Goal: Information Seeking & Learning: Learn about a topic

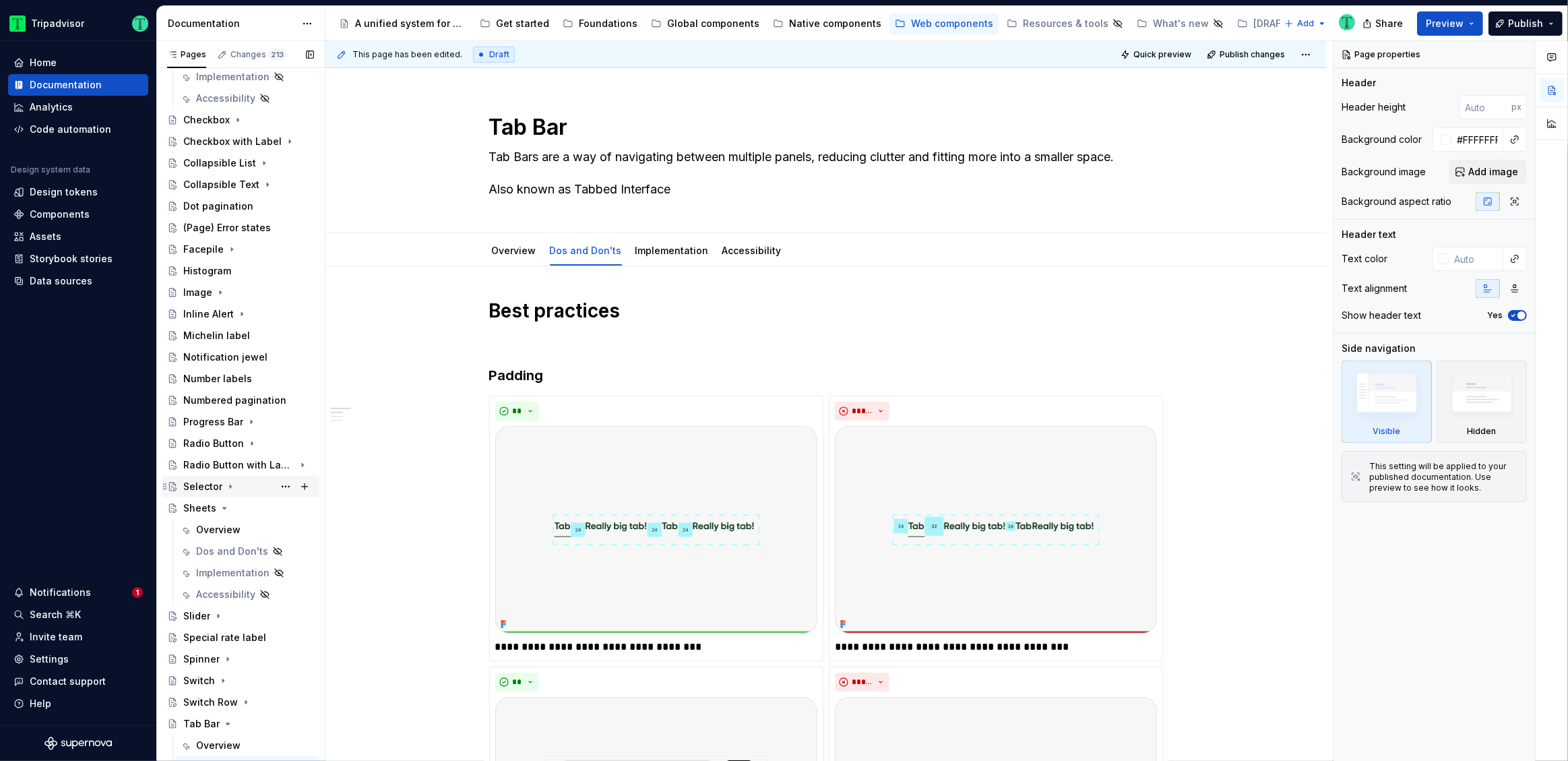
scroll to position [384, 0]
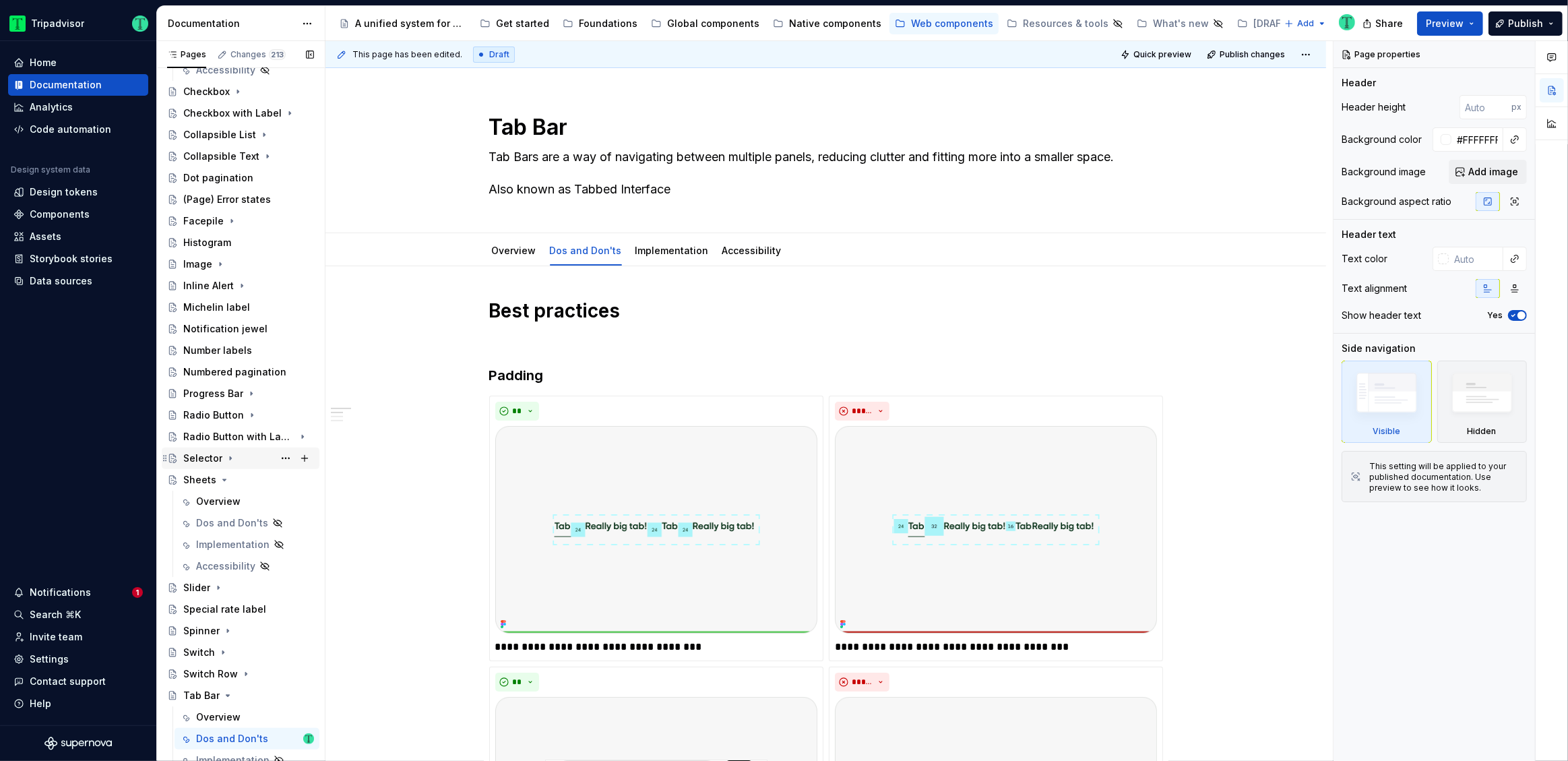
click at [201, 462] on div "Selector" at bounding box center [203, 458] width 39 height 14
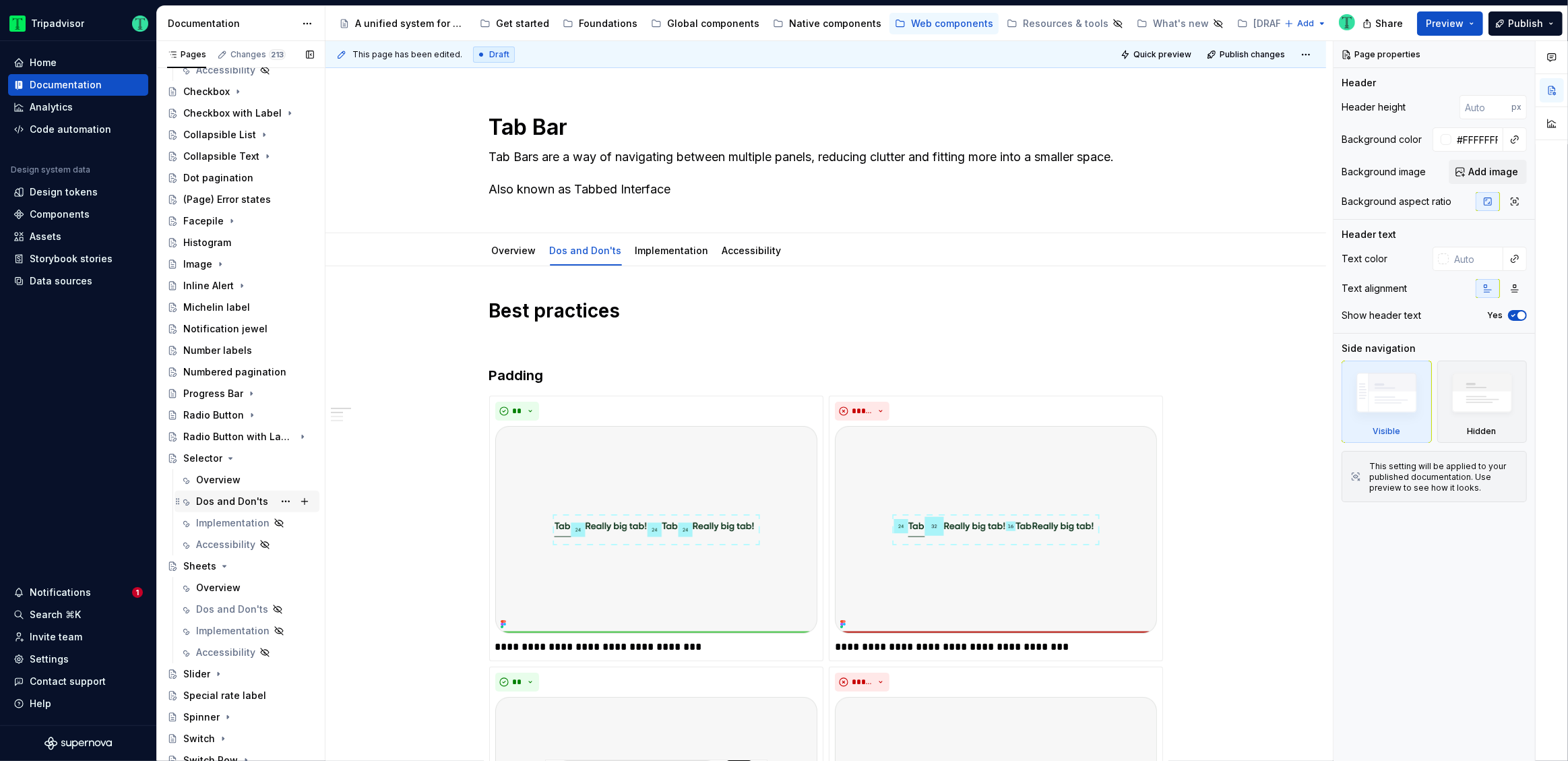
click at [223, 496] on div "Dos and Don'ts" at bounding box center [232, 501] width 72 height 14
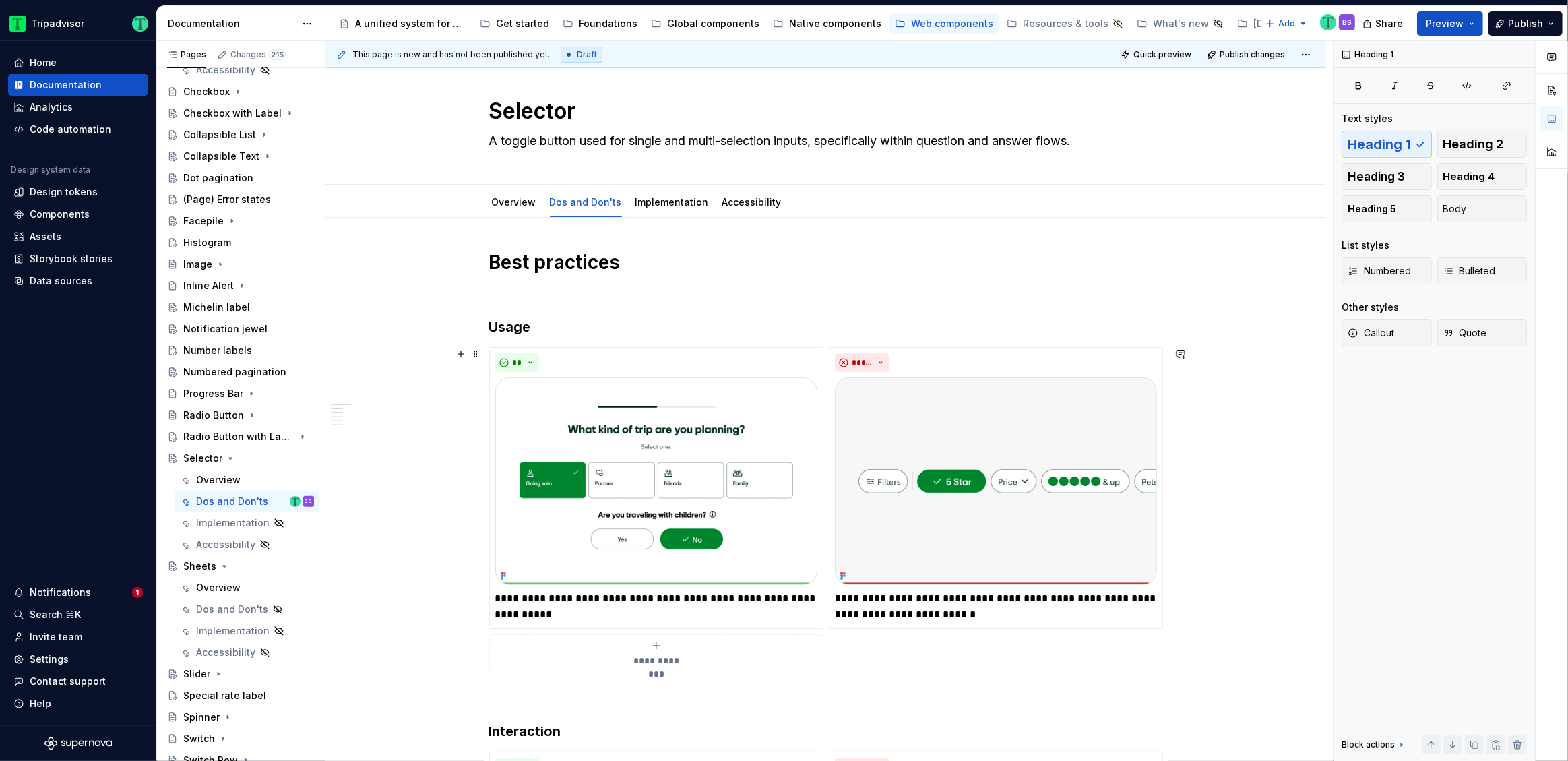
scroll to position [24, 0]
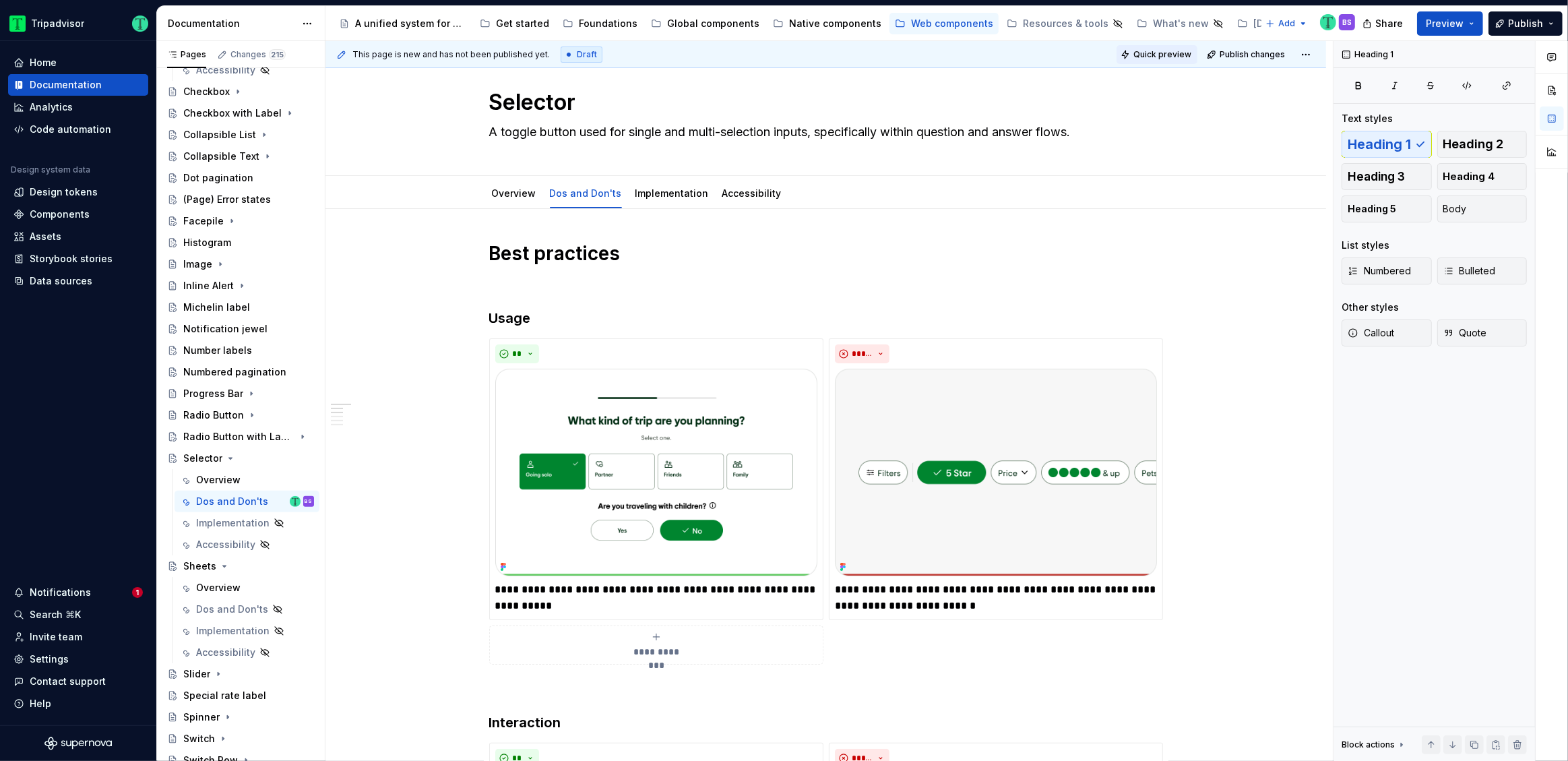
click at [1160, 55] on span "Quick preview" at bounding box center [1162, 54] width 58 height 11
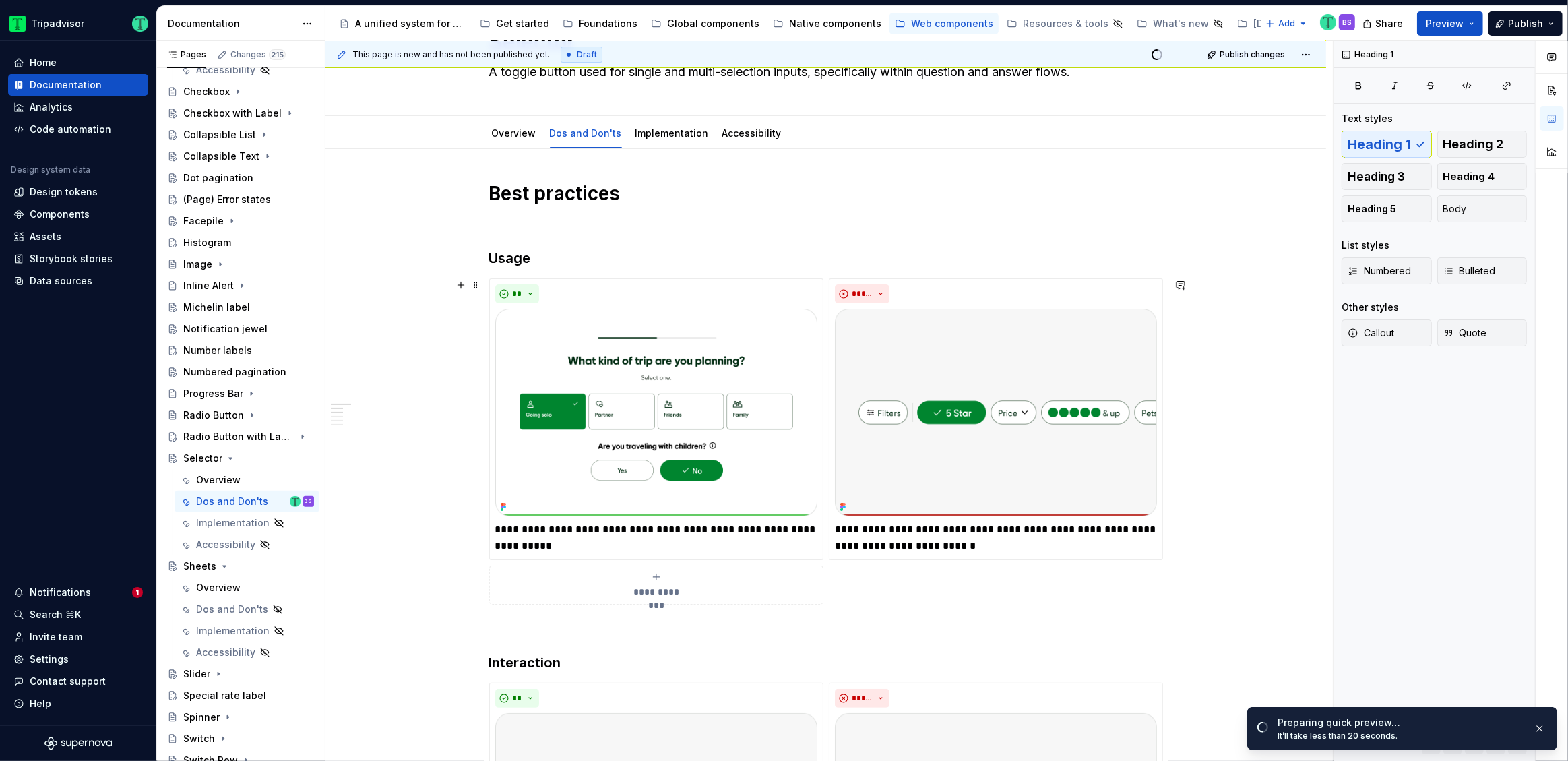
scroll to position [86, 0]
click at [1477, 736] on link "Open page" at bounding box center [1491, 728] width 68 height 19
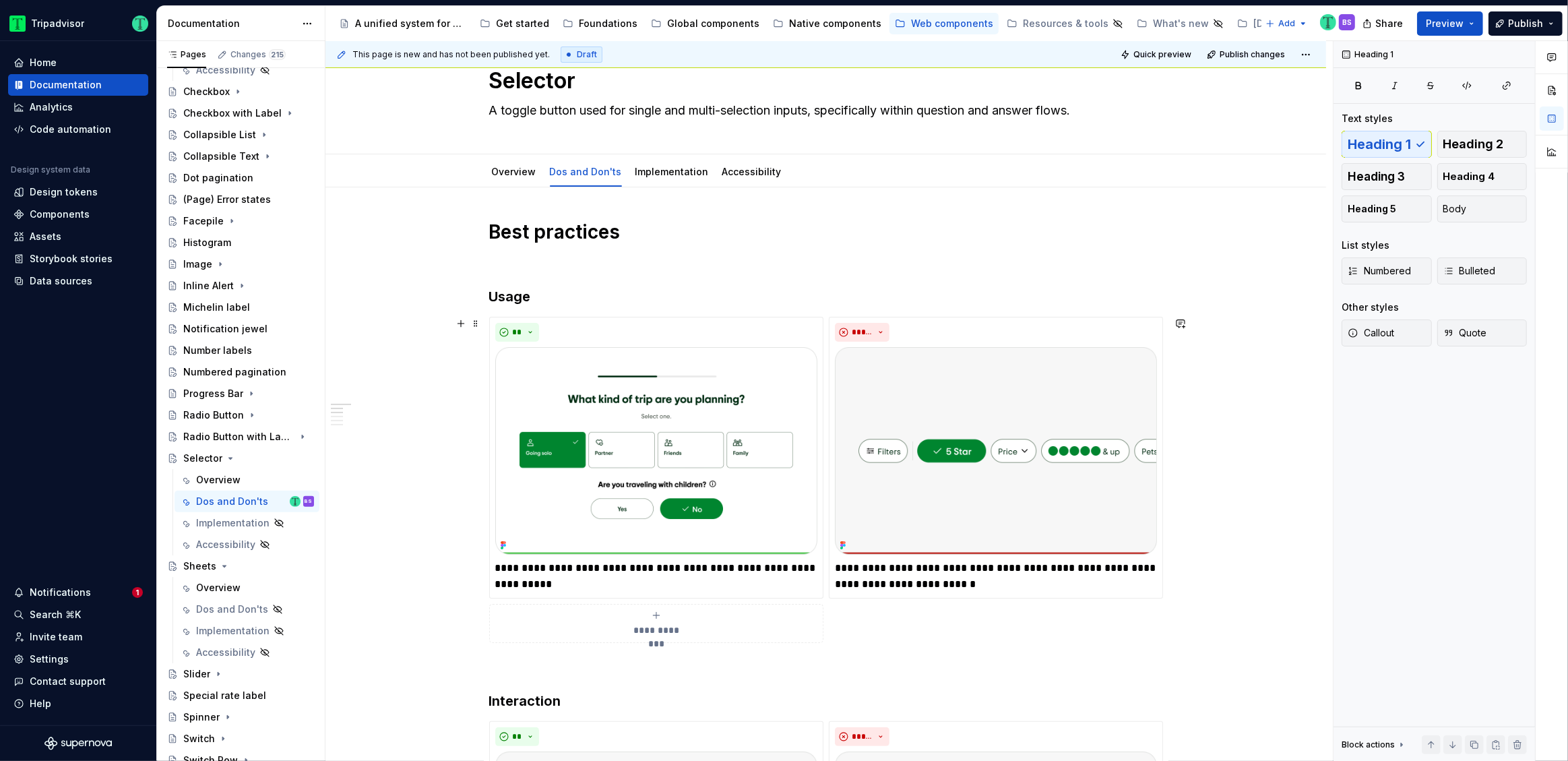
scroll to position [0, 0]
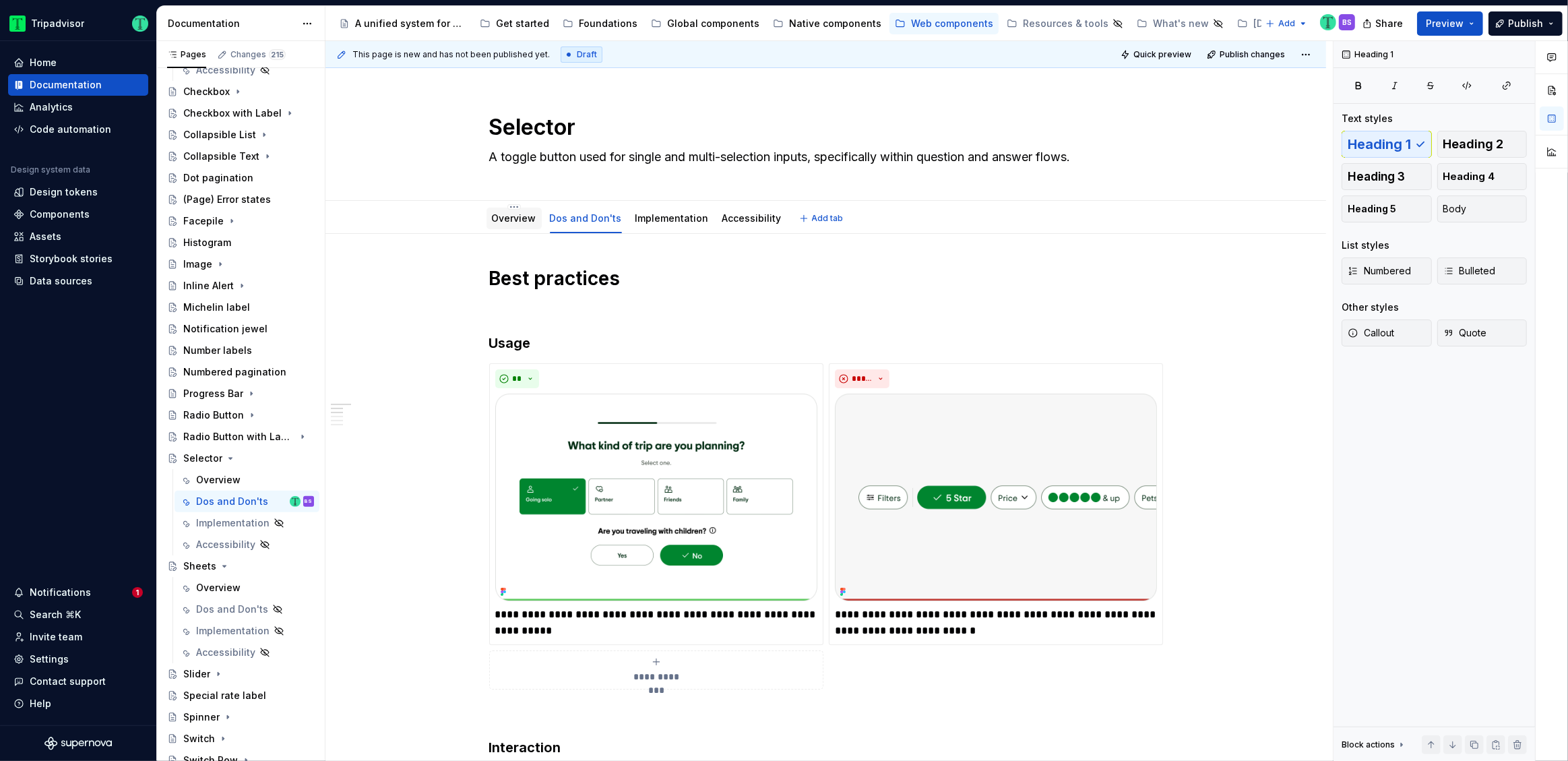
click at [509, 220] on link "Overview" at bounding box center [513, 218] width 44 height 12
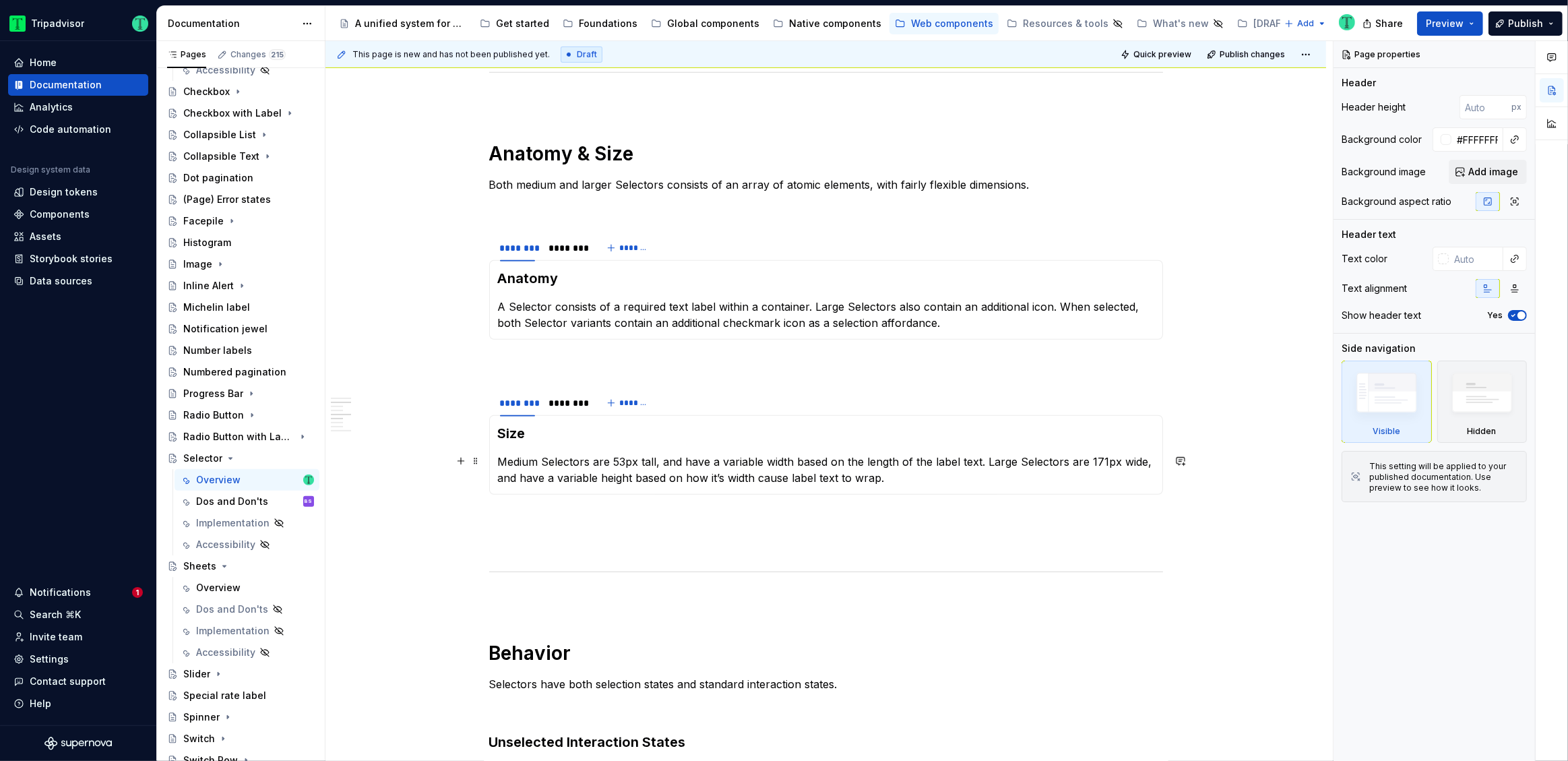
scroll to position [1005, 0]
click at [581, 248] on div "********" at bounding box center [566, 248] width 35 height 14
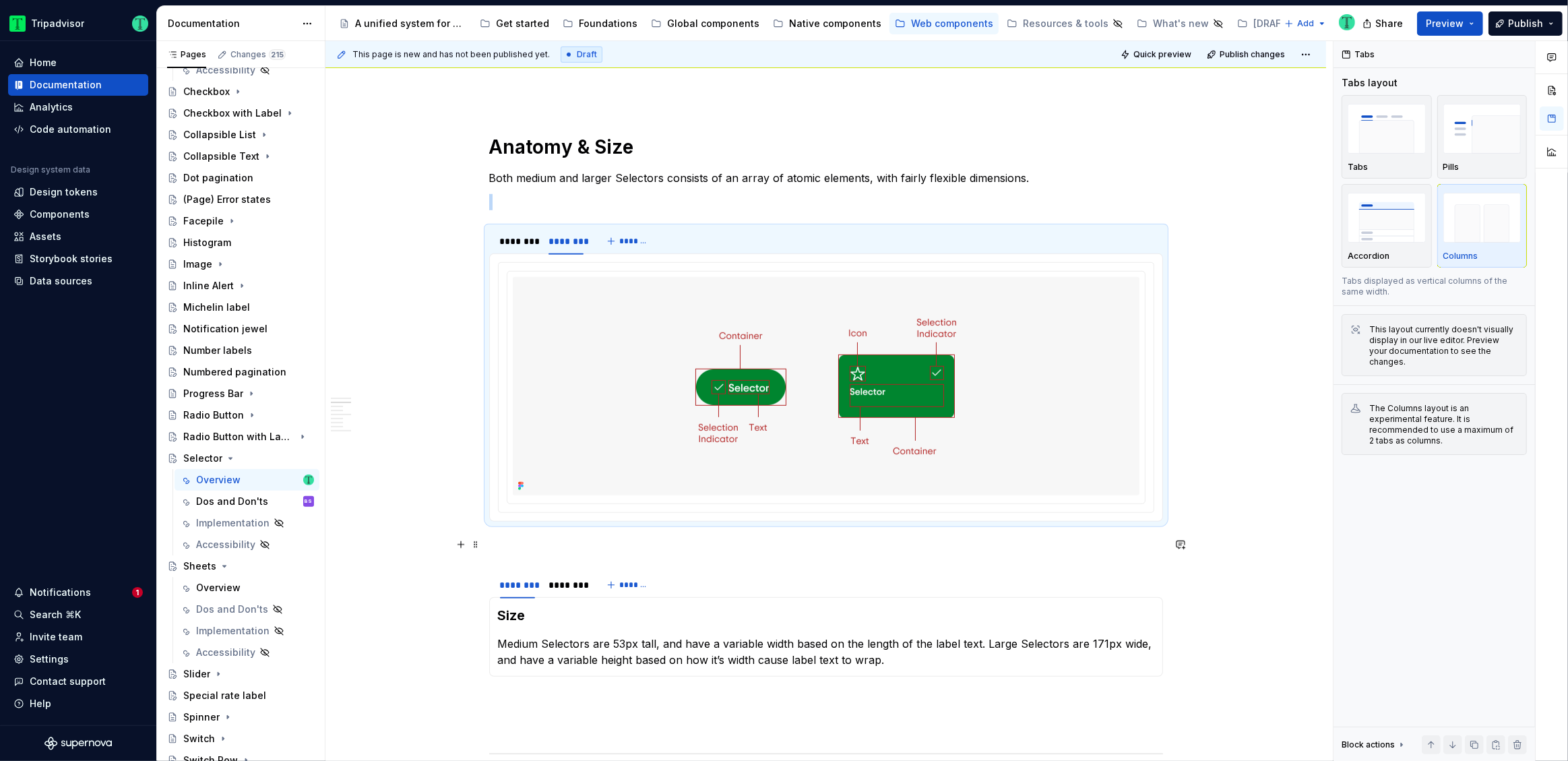
scroll to position [1019, 0]
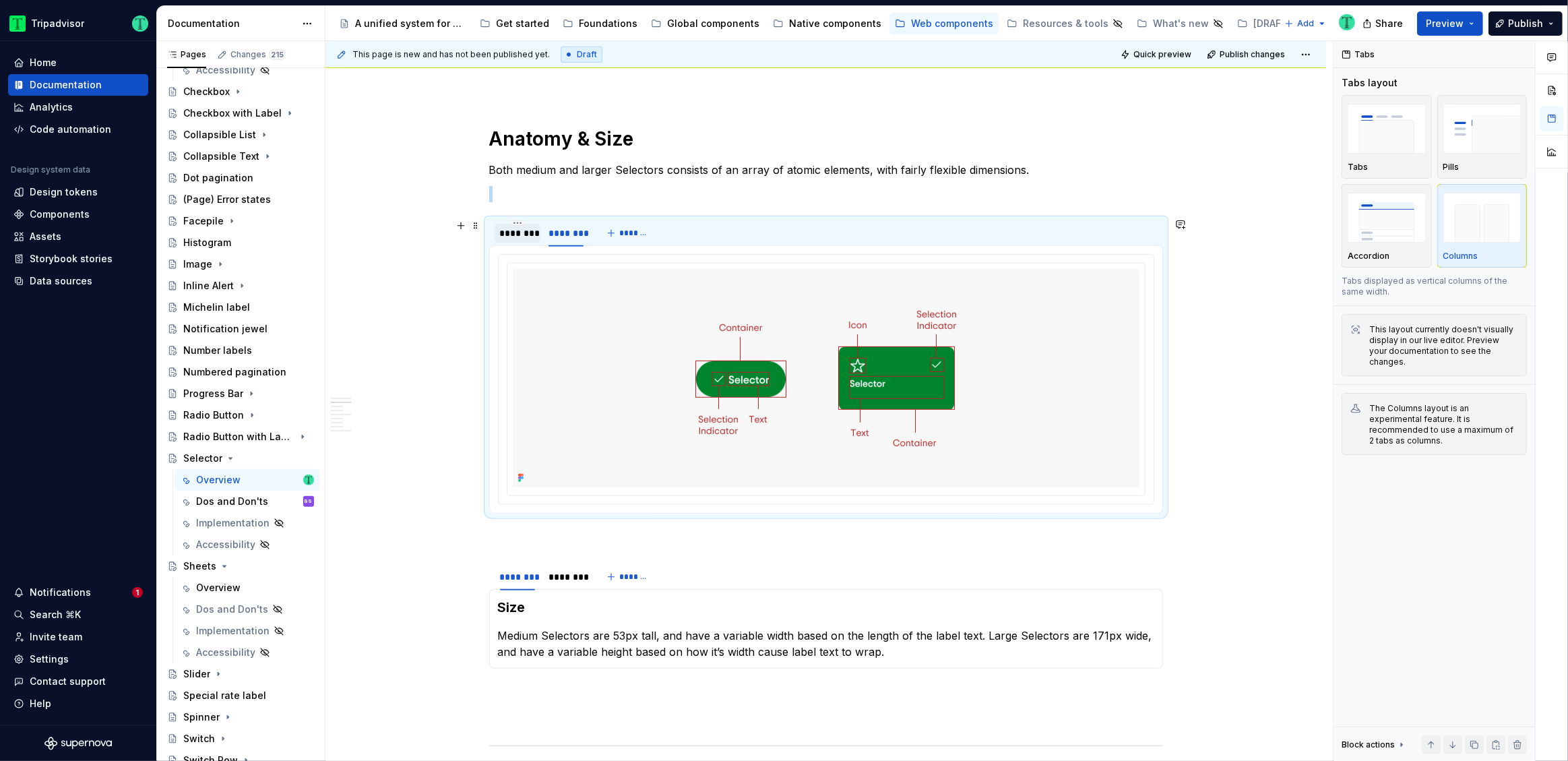
click at [510, 232] on div "********" at bounding box center [518, 233] width 35 height 14
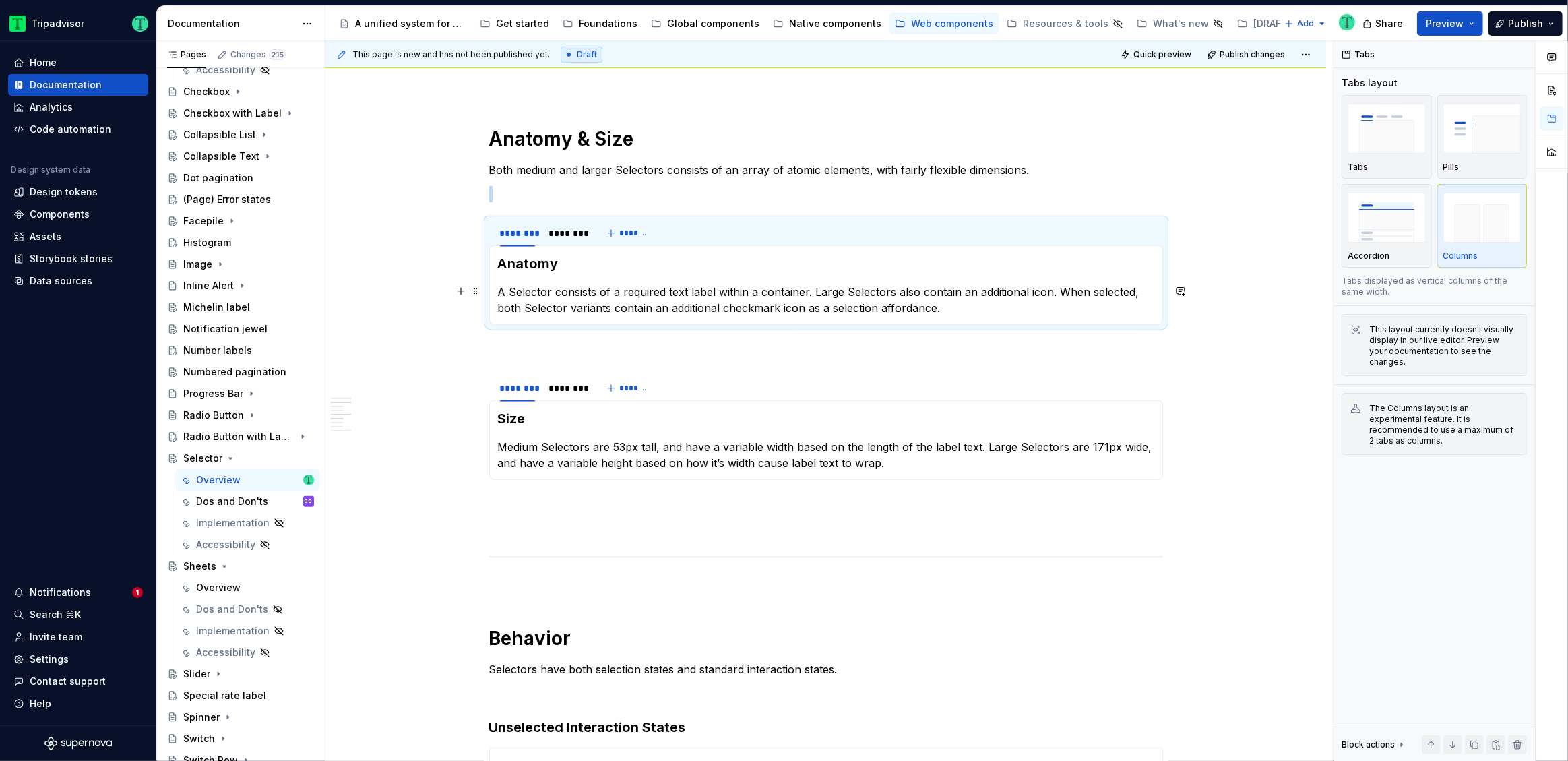
click at [1017, 293] on p "A Selector consists of a required text label within a container. Large Selector…" at bounding box center [826, 300] width 656 height 32
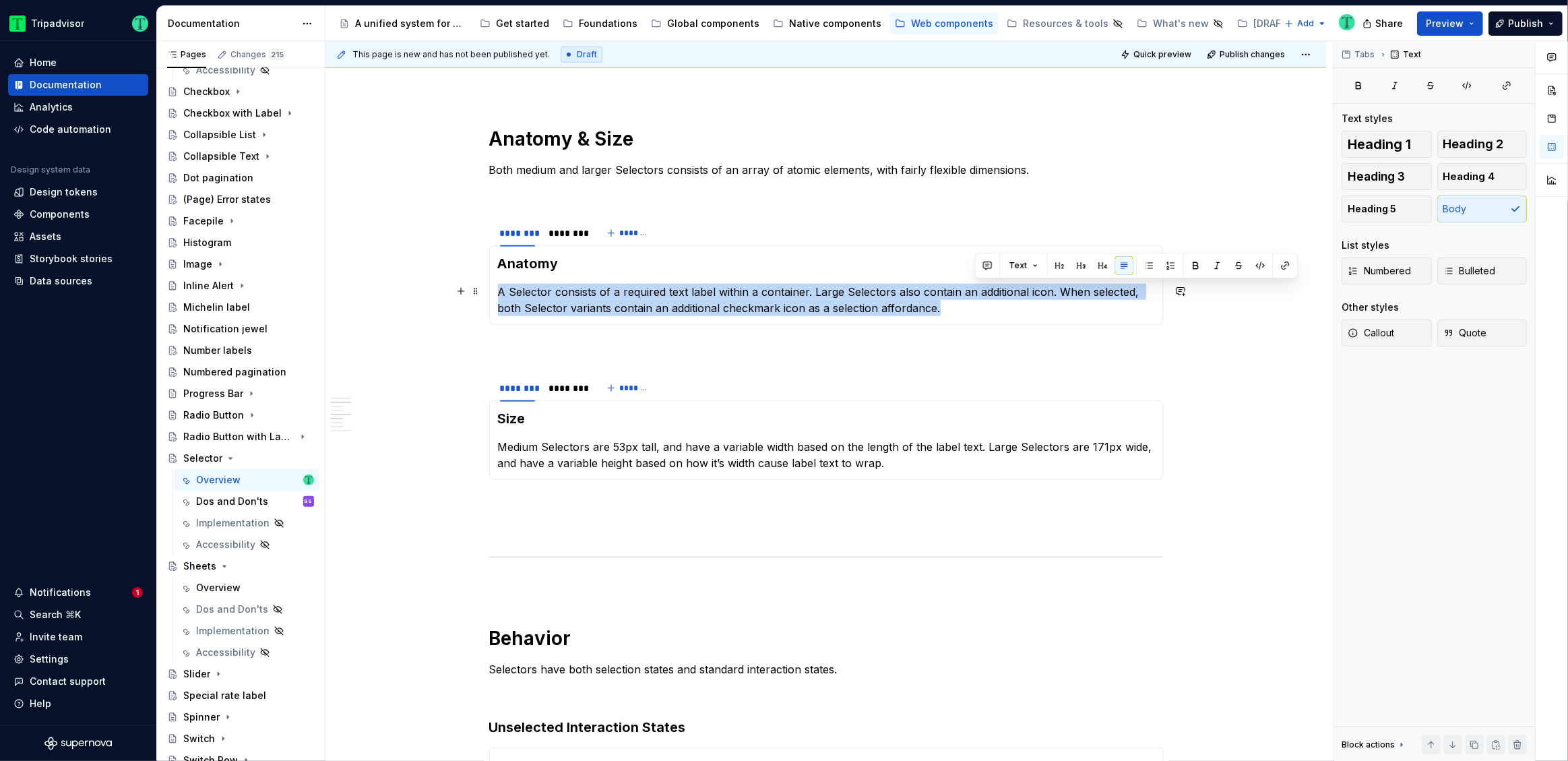
click at [1017, 293] on p "A Selector consists of a required text label within a container. Large Selector…" at bounding box center [826, 300] width 656 height 32
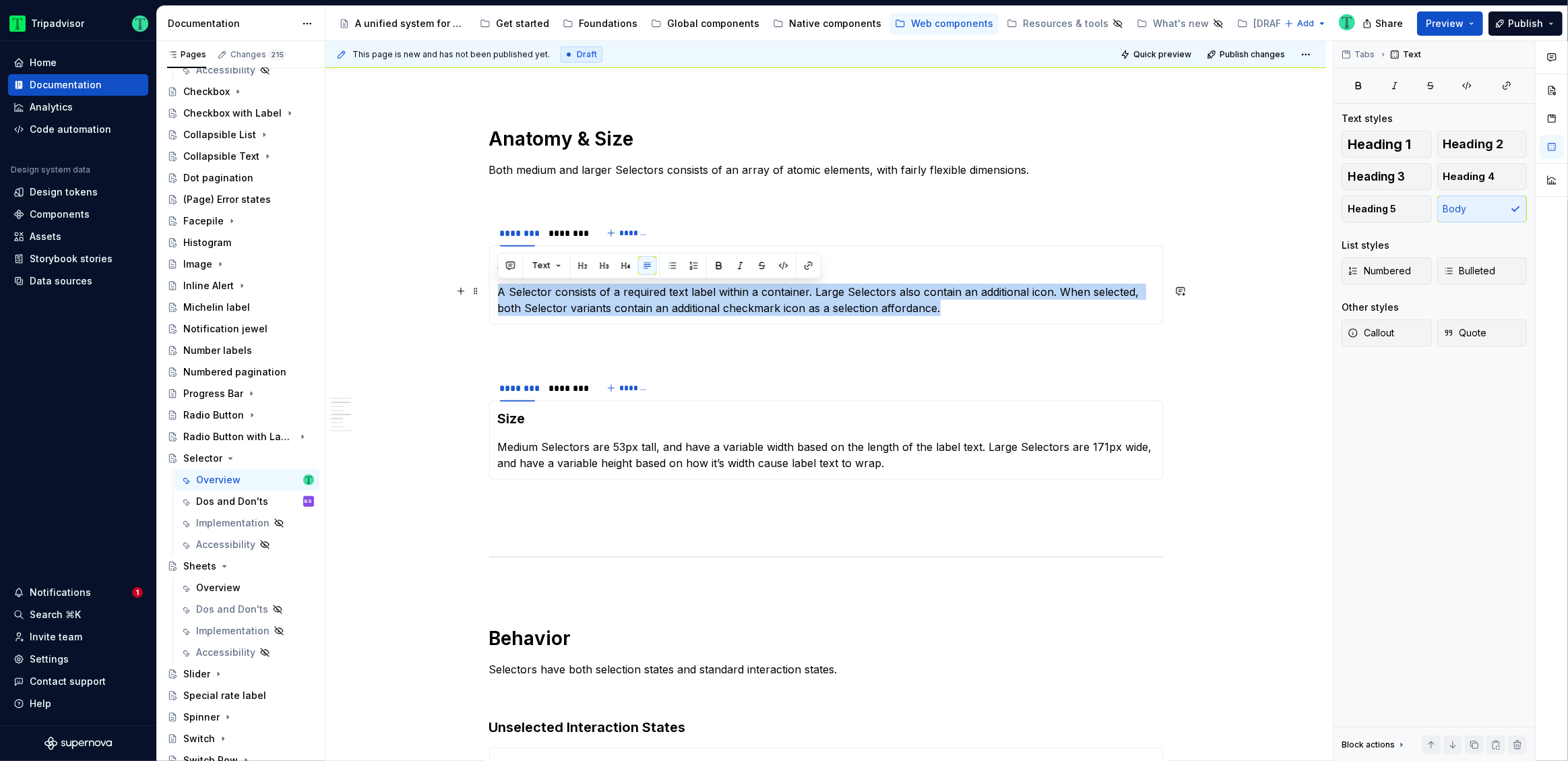
click at [816, 288] on p "A Selector consists of a required text label within a container. Large Selector…" at bounding box center [826, 300] width 656 height 32
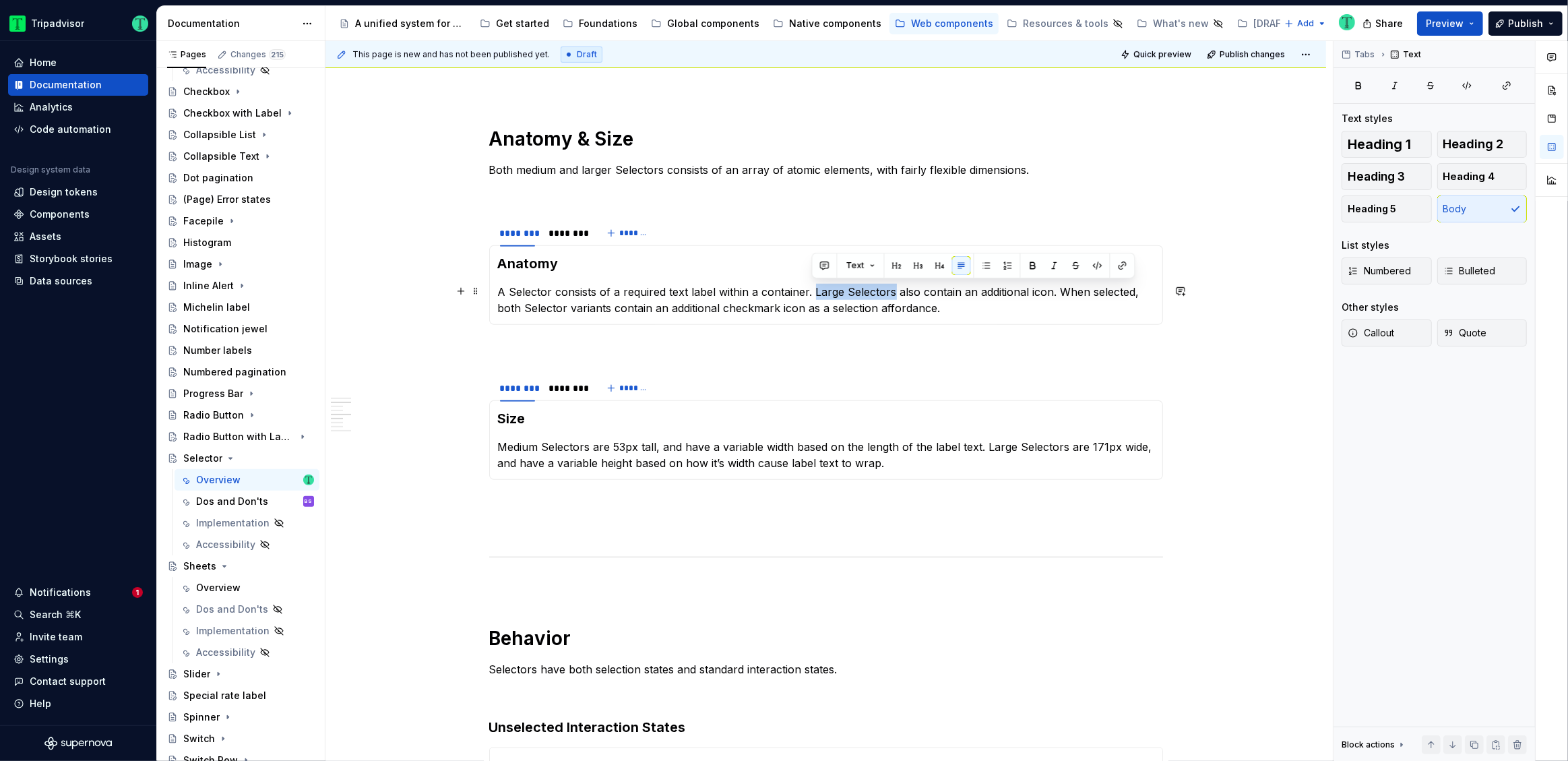
drag, startPoint x: 811, startPoint y: 288, endPoint x: 890, endPoint y: 283, distance: 79.2
click at [890, 284] on p "A Selector consists of a required text label within a container. Large Selector…" at bounding box center [826, 300] width 656 height 32
click at [905, 335] on div "Variants Selectors have 2 variants: medium and large. **** ****** **** ***** An…" at bounding box center [827, 753] width 674 height 3013
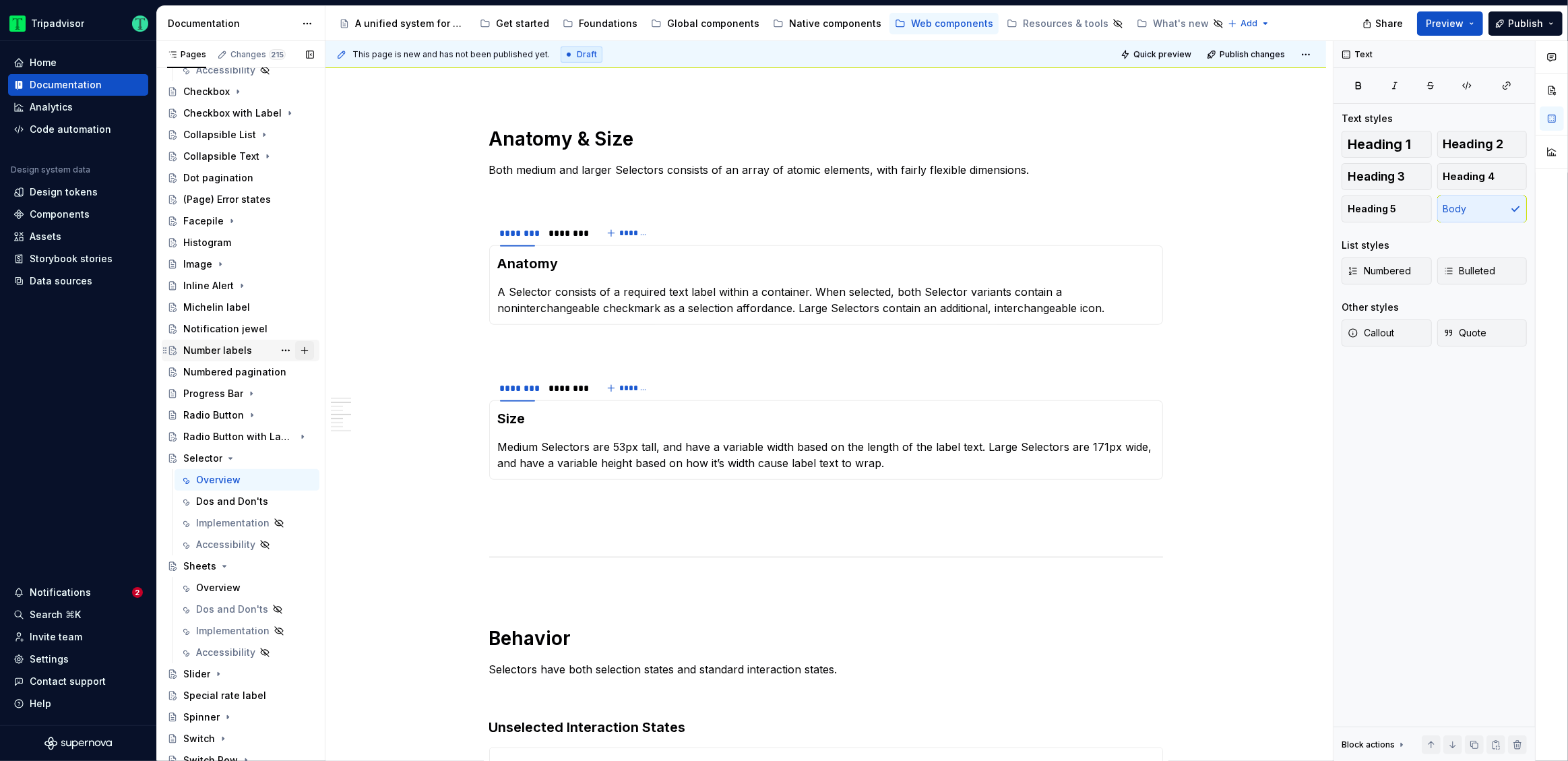
type textarea "*"
